Goal: Navigation & Orientation: Find specific page/section

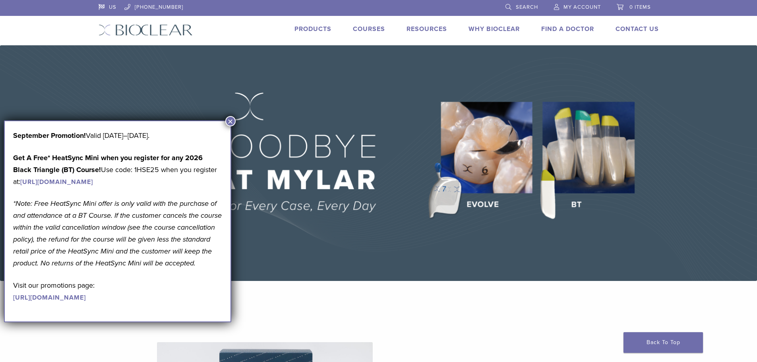
click at [502, 29] on link "Why Bioclear" at bounding box center [494, 29] width 51 height 8
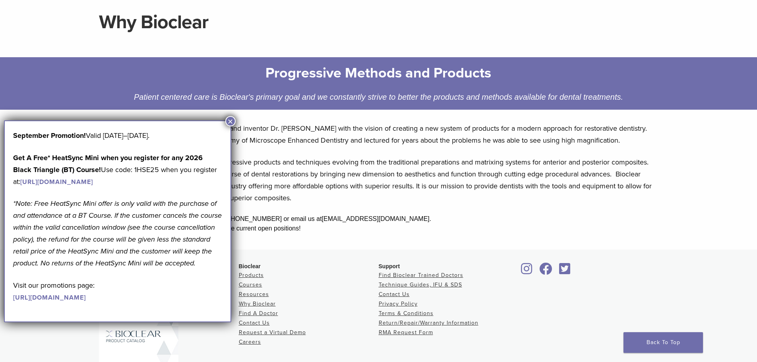
scroll to position [79, 0]
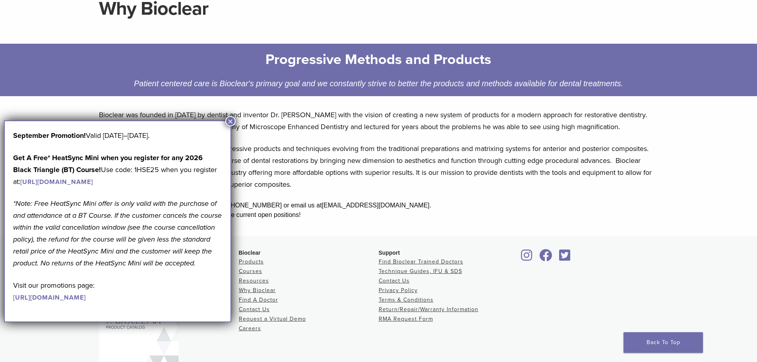
click at [228, 122] on button "×" at bounding box center [230, 121] width 10 height 10
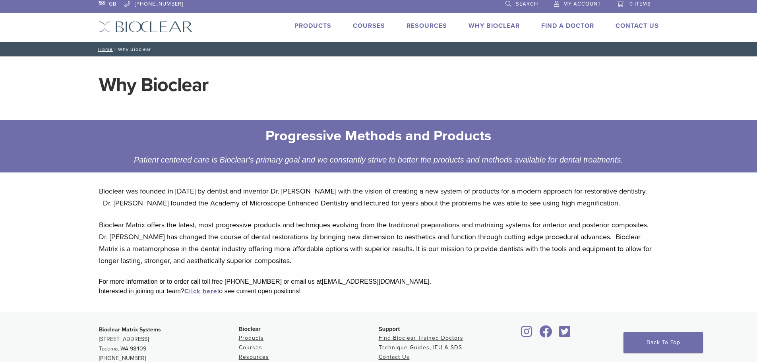
scroll to position [0, 0]
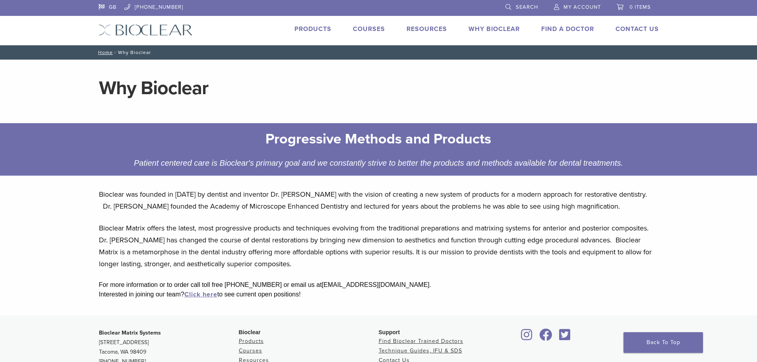
click at [560, 29] on link "Find A Doctor" at bounding box center [567, 29] width 53 height 8
